Goal: Transaction & Acquisition: Purchase product/service

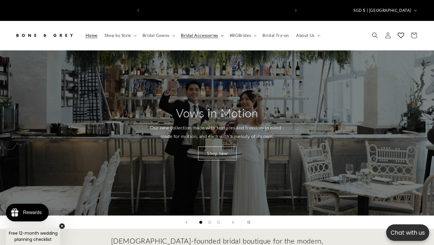
click at [217, 29] on summary "Bridal Accessories" at bounding box center [201, 35] width 49 height 12
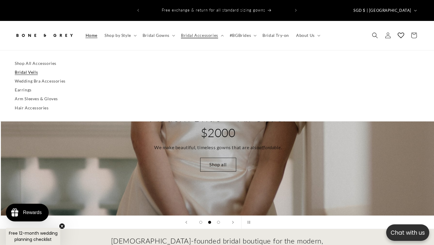
scroll to position [0, 434]
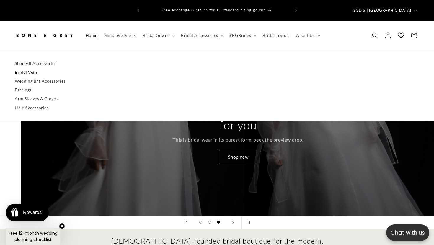
click at [31, 68] on link "Bridal Veils" at bounding box center [217, 72] width 405 height 9
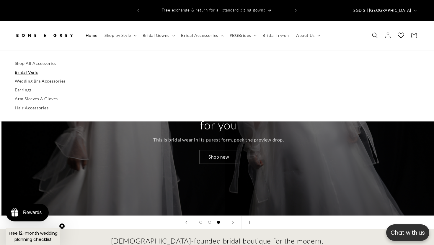
scroll to position [0, 868]
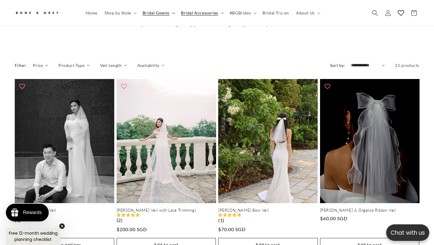
click at [172, 14] on summary "Bridal Gowns" at bounding box center [158, 13] width 38 height 12
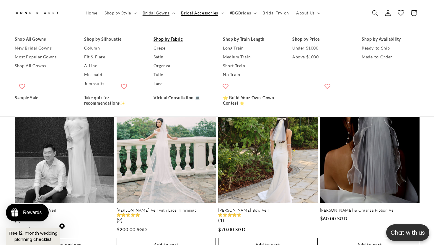
scroll to position [0, 147]
click at [211, 12] on span "Bridal Accessories" at bounding box center [199, 12] width 37 height 5
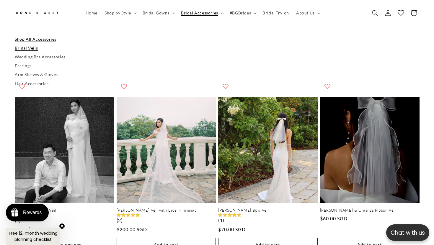
click at [38, 42] on link "Shop All Accessories" at bounding box center [217, 39] width 405 height 9
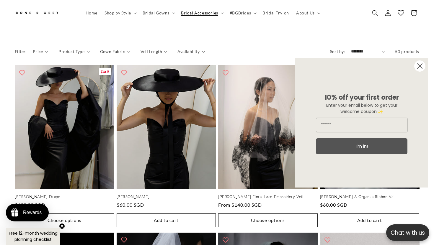
scroll to position [268, 0]
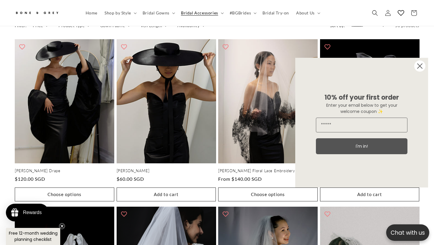
click at [420, 65] on icon "Close dialog" at bounding box center [420, 66] width 5 height 5
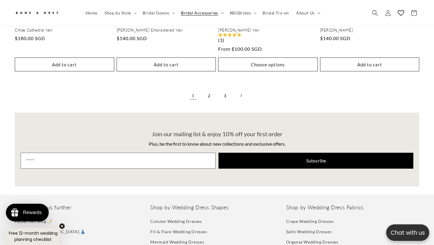
scroll to position [1258, 0]
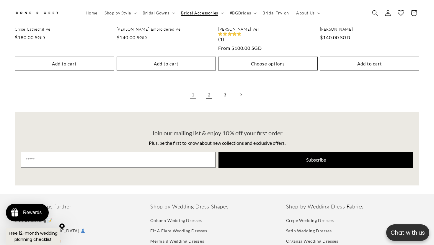
click at [209, 88] on link "2" at bounding box center [209, 94] width 13 height 13
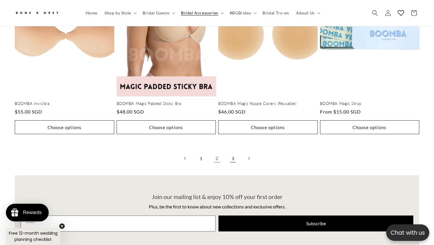
scroll to position [0, 147]
click at [234, 152] on link "3" at bounding box center [233, 158] width 13 height 13
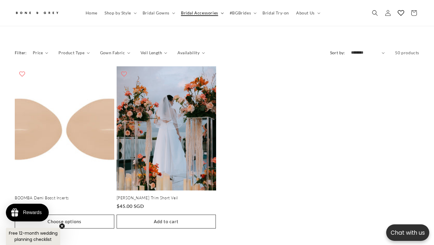
scroll to position [0, 147]
click at [167, 13] on span "Bridal Gowns" at bounding box center [156, 12] width 27 height 5
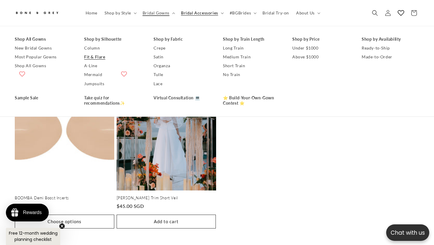
click at [97, 56] on link "Fit & Flare" at bounding box center [113, 57] width 58 height 9
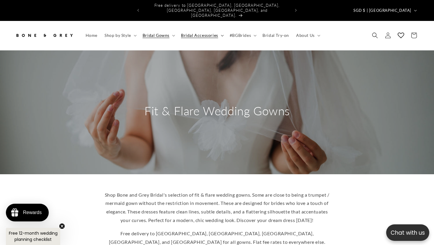
click at [202, 33] on span "Bridal Accessories" at bounding box center [199, 35] width 37 height 5
